Goal: Task Accomplishment & Management: Manage account settings

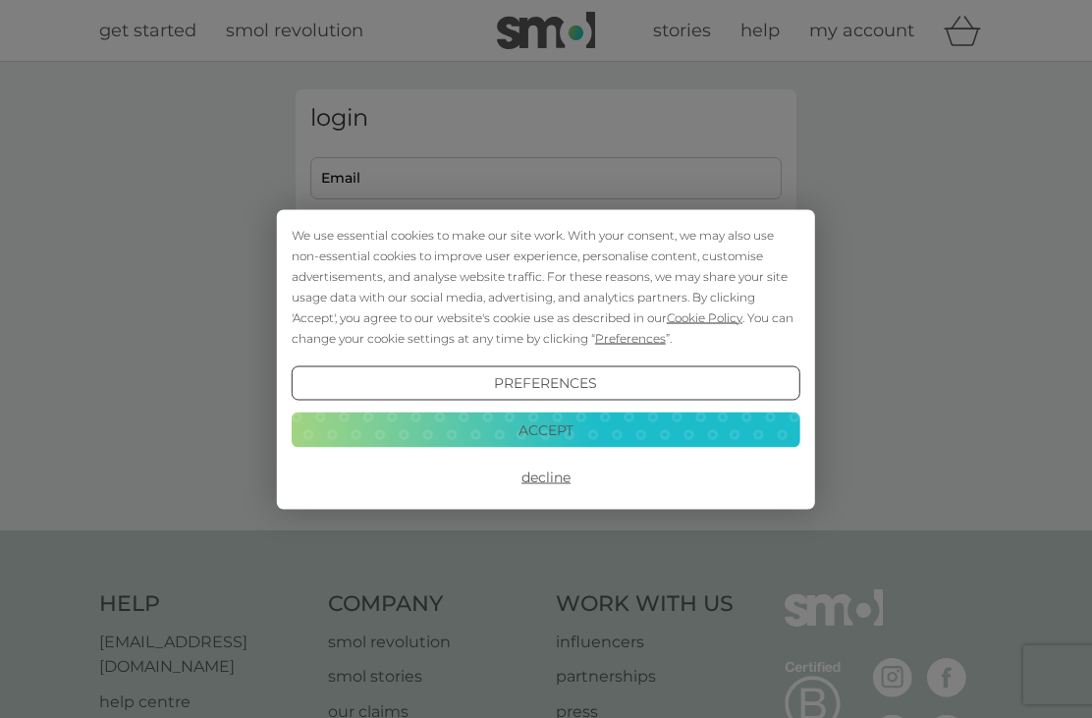
click at [607, 433] on button "Accept" at bounding box center [546, 430] width 509 height 35
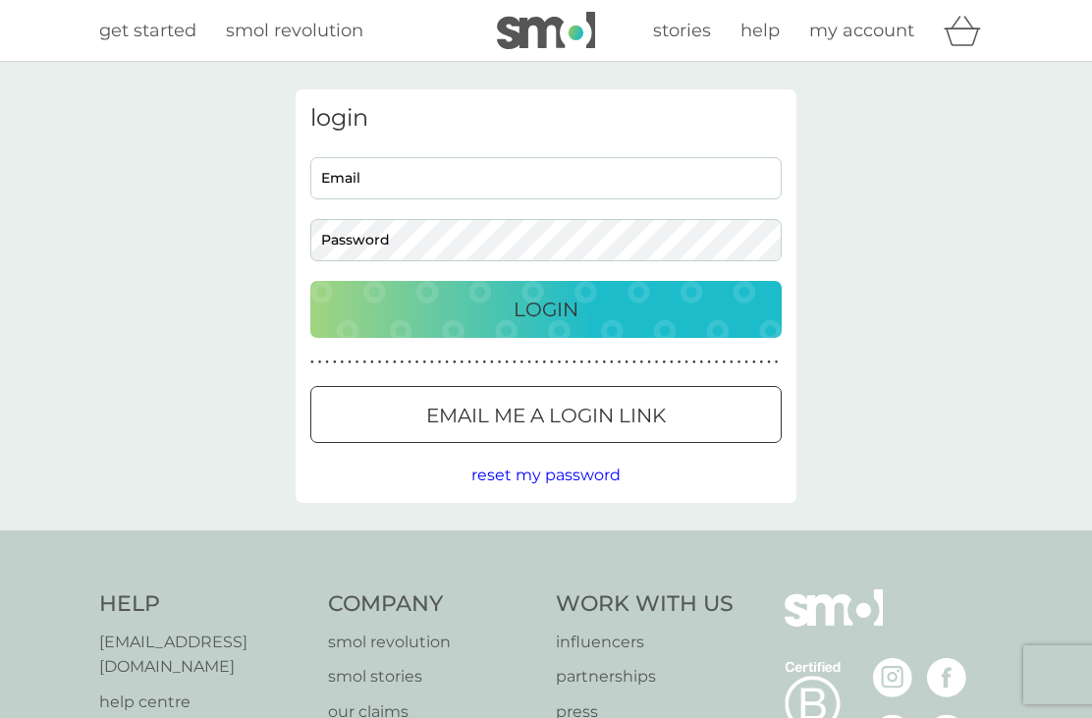
click at [406, 179] on input "Email" at bounding box center [545, 178] width 471 height 42
type input "lisalewisohn@hotmail.co.uk"
click at [546, 308] on button "Login" at bounding box center [545, 309] width 471 height 57
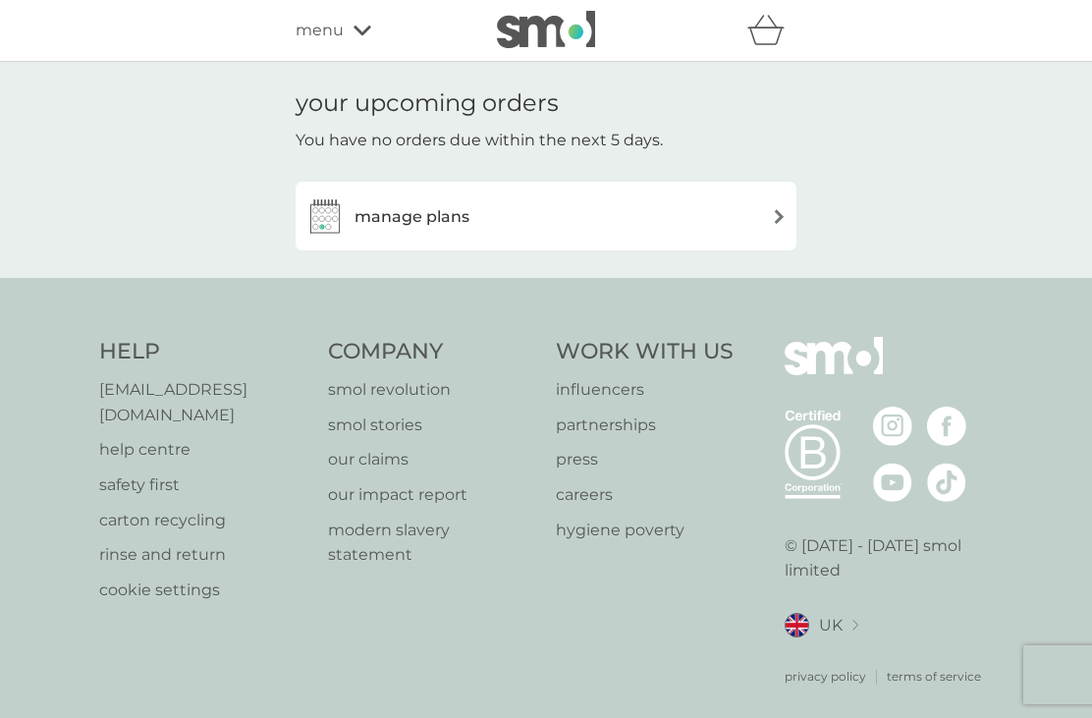
click at [772, 215] on img at bounding box center [779, 216] width 15 height 15
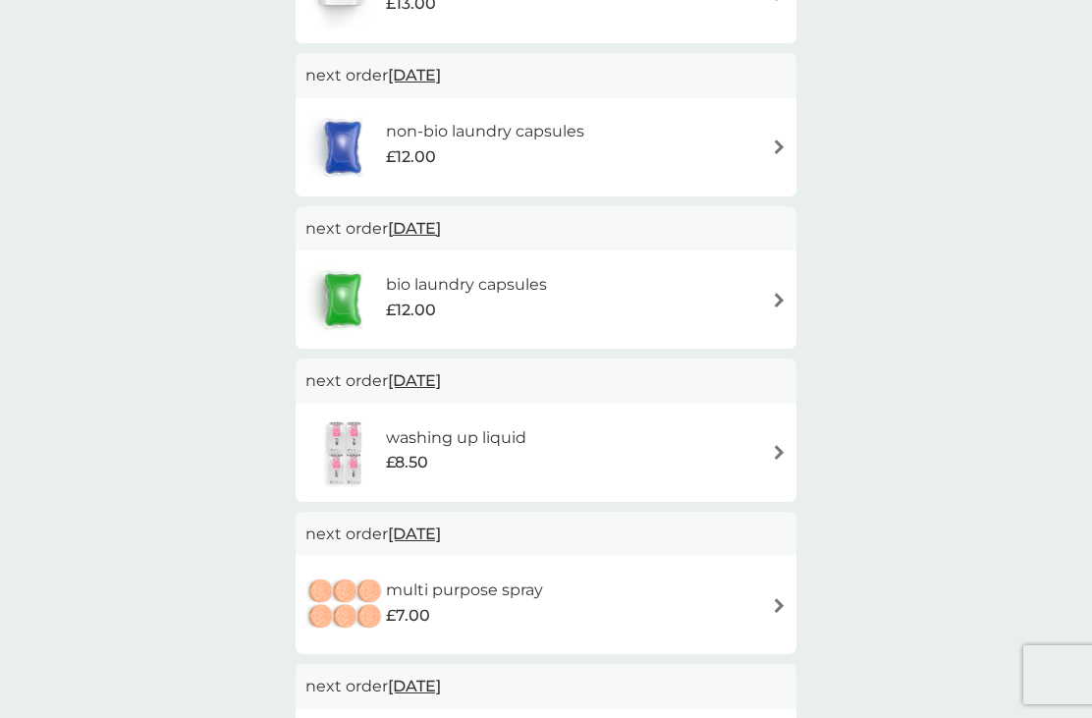
scroll to position [34, 0]
